Goal: Transaction & Acquisition: Subscribe to service/newsletter

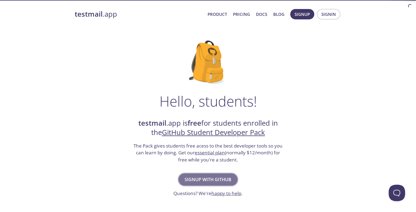
click at [212, 177] on span "Signup with GitHub" at bounding box center [207, 180] width 47 height 8
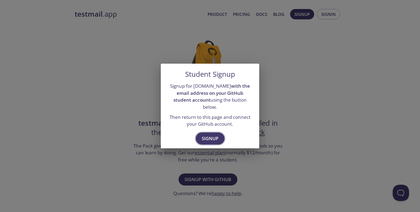
click at [209, 139] on button "Signup" at bounding box center [210, 138] width 29 height 12
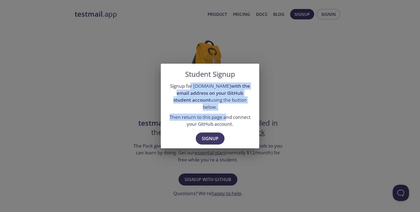
drag, startPoint x: 188, startPoint y: 89, endPoint x: 226, endPoint y: 116, distance: 46.2
click at [226, 116] on div "Signup for [DOMAIN_NAME] with the email address on your GitHub student account …" at bounding box center [210, 104] width 98 height 49
click at [226, 116] on p "Then return to this page and connect your GitHub account." at bounding box center [209, 121] width 85 height 14
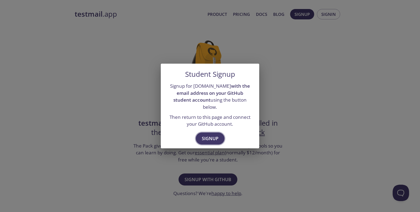
click at [217, 135] on span "Signup" at bounding box center [210, 139] width 17 height 8
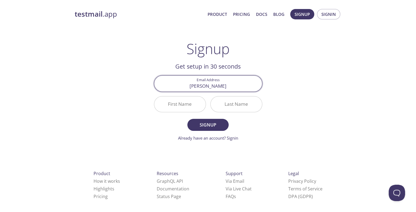
click at [187, 119] on button "Signup" at bounding box center [207, 125] width 41 height 12
type input "[EMAIL_ADDRESS][DOMAIN_NAME]"
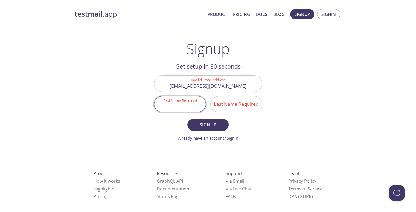
click at [186, 105] on input "First Name Required" at bounding box center [179, 104] width 51 height 16
type input "Shaik"
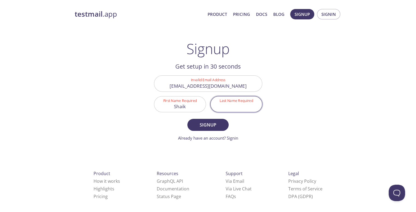
type input "o"
type input "M"
type input "[PERSON_NAME]"
click at [199, 128] on span "Signup" at bounding box center [207, 125] width 29 height 8
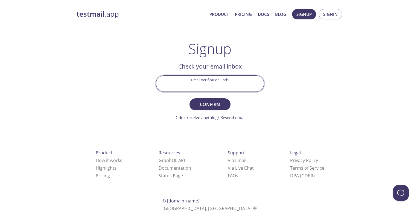
click at [193, 84] on input "Email Verification Code" at bounding box center [210, 84] width 108 height 16
paste input "UQNQ6WL"
type input "UQNQ6WL"
click at [202, 103] on span "Confirm" at bounding box center [209, 105] width 29 height 8
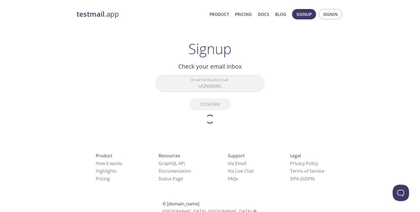
click at [231, 14] on span "Product Pricing Docs Blog" at bounding box center [247, 14] width 83 height 13
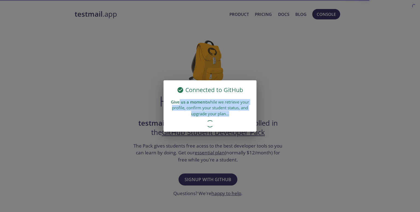
drag, startPoint x: 178, startPoint y: 101, endPoint x: 226, endPoint y: 121, distance: 51.9
click at [226, 121] on div "Connected to GitHub Give us a moment while we retrieve your profile, confirm yo…" at bounding box center [209, 105] width 93 height 51
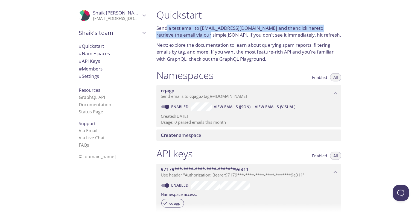
drag, startPoint x: 166, startPoint y: 30, endPoint x: 191, endPoint y: 33, distance: 24.7
click at [191, 33] on p "Send a test email to cqagp.test@inbox.testmail.app and then click here to retri…" at bounding box center [248, 32] width 185 height 14
click at [262, 57] on link "GraphQL Playground" at bounding box center [242, 59] width 46 height 6
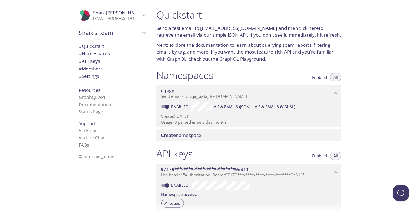
click at [243, 39] on div "Quickstart Send a test email to cqagp.test@inbox.testmail.app and then click he…" at bounding box center [248, 35] width 193 height 60
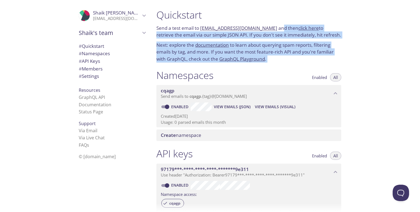
drag, startPoint x: 275, startPoint y: 27, endPoint x: 202, endPoint y: 75, distance: 87.6
click at [202, 75] on div "Quickstart Send a test email to cqagp.test@inbox.testmail.app and then click he…" at bounding box center [251, 106] width 198 height 212
click at [250, 74] on div "Namespaces Enabled All" at bounding box center [248, 76] width 185 height 14
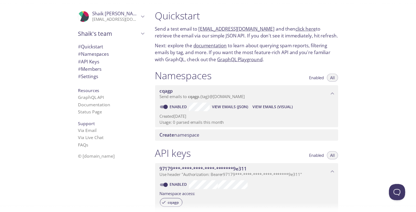
scroll to position [176, 0]
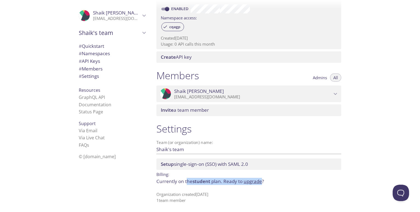
drag, startPoint x: 187, startPoint y: 182, endPoint x: 262, endPoint y: 184, distance: 75.2
click at [262, 184] on p "Currently on the student plan. Ready to upgrade ?" at bounding box center [248, 181] width 185 height 7
click at [262, 184] on link "upgrade" at bounding box center [252, 181] width 18 height 6
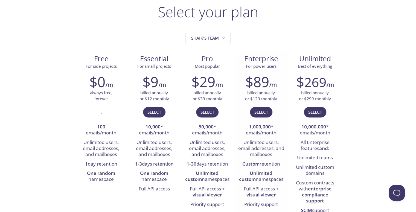
scroll to position [37, 0]
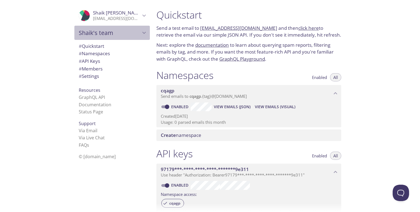
click at [101, 34] on span "Shaik's team" at bounding box center [110, 33] width 62 height 8
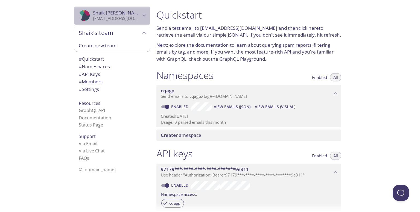
click at [116, 13] on span "Shaik Mohammad Sameer" at bounding box center [118, 13] width 50 height 6
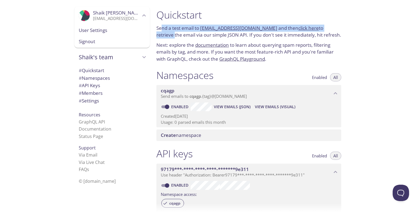
drag, startPoint x: 162, startPoint y: 26, endPoint x: 367, endPoint y: 27, distance: 205.4
click at [367, 27] on div "Quickstart Send a test email to cqagp.test@inbox.testmail.app and then click he…" at bounding box center [286, 106] width 268 height 212
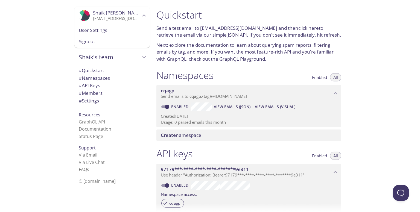
click at [250, 30] on link "cqagp.test@inbox.testmail.app" at bounding box center [238, 28] width 77 height 6
click at [288, 26] on p "Send a test email to cqagp.test@inbox.testmail.app and then click here to retri…" at bounding box center [248, 32] width 185 height 14
click at [298, 28] on link "click here" at bounding box center [308, 28] width 20 height 6
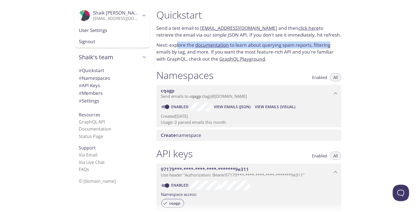
drag, startPoint x: 177, startPoint y: 44, endPoint x: 331, endPoint y: 43, distance: 153.3
click at [331, 43] on p "Next: explore the documentation to learn about querying spam reports, filtering…" at bounding box center [248, 52] width 185 height 21
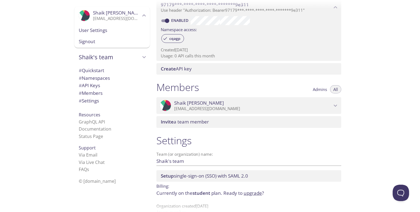
scroll to position [176, 0]
